Goal: Task Accomplishment & Management: Complete application form

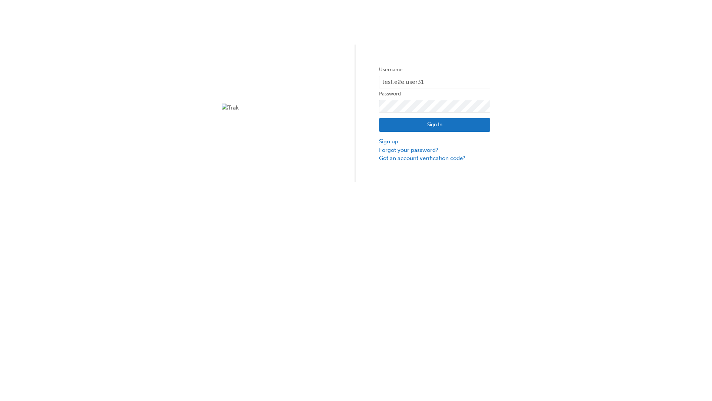
type input "test.e2e.user31"
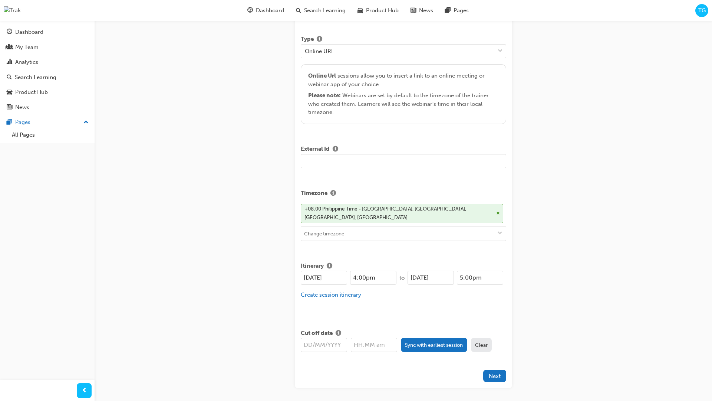
type input "Title for testing purposes"
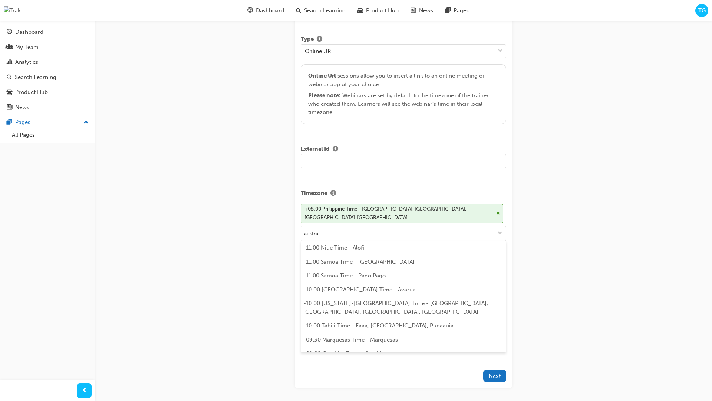
scroll to position [162, 0]
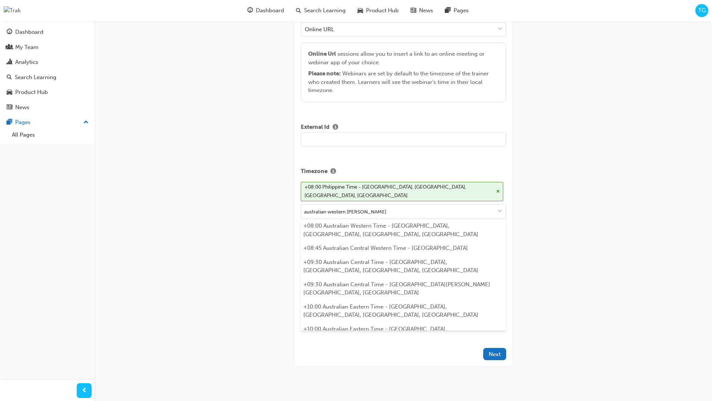
type input "australian western time"
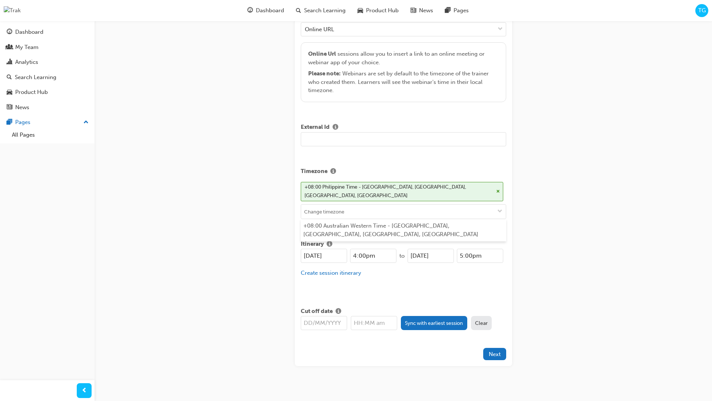
type input "[DATE]"
type input "4:00pm"
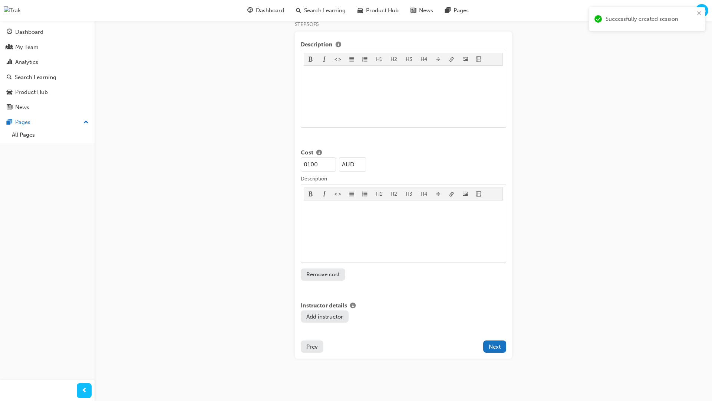
type input "100"
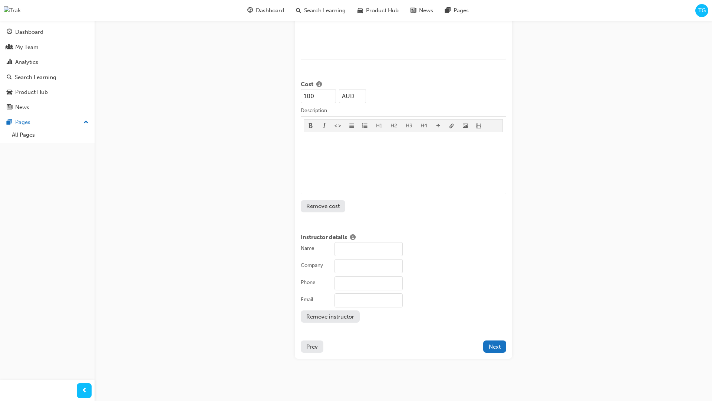
type input "[PERSON_NAME]"
type input "Test corporation"
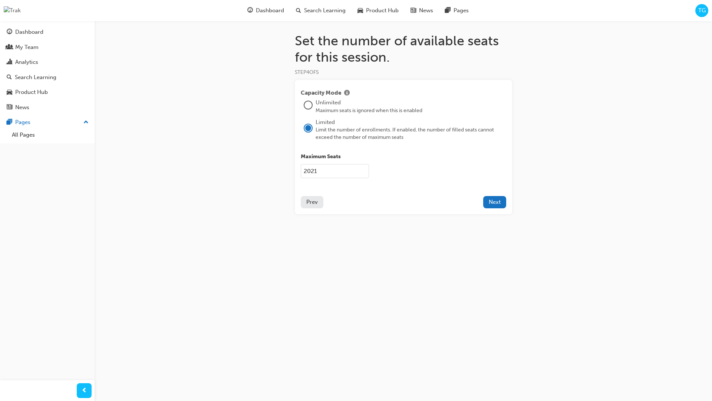
type input "2021"
